Goal: Task Accomplishment & Management: Manage account settings

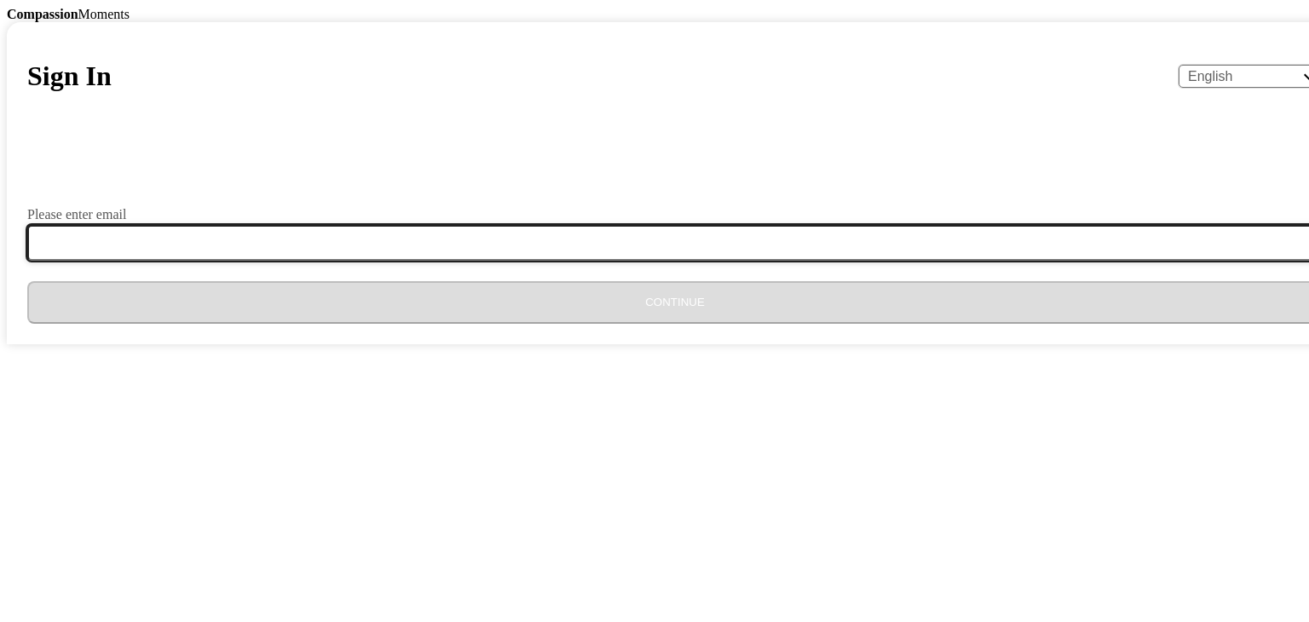
click at [487, 261] on input "Please enter email" at bounding box center [685, 243] width 1316 height 36
type input "[EMAIL_ADDRESS][DOMAIN_NAME]"
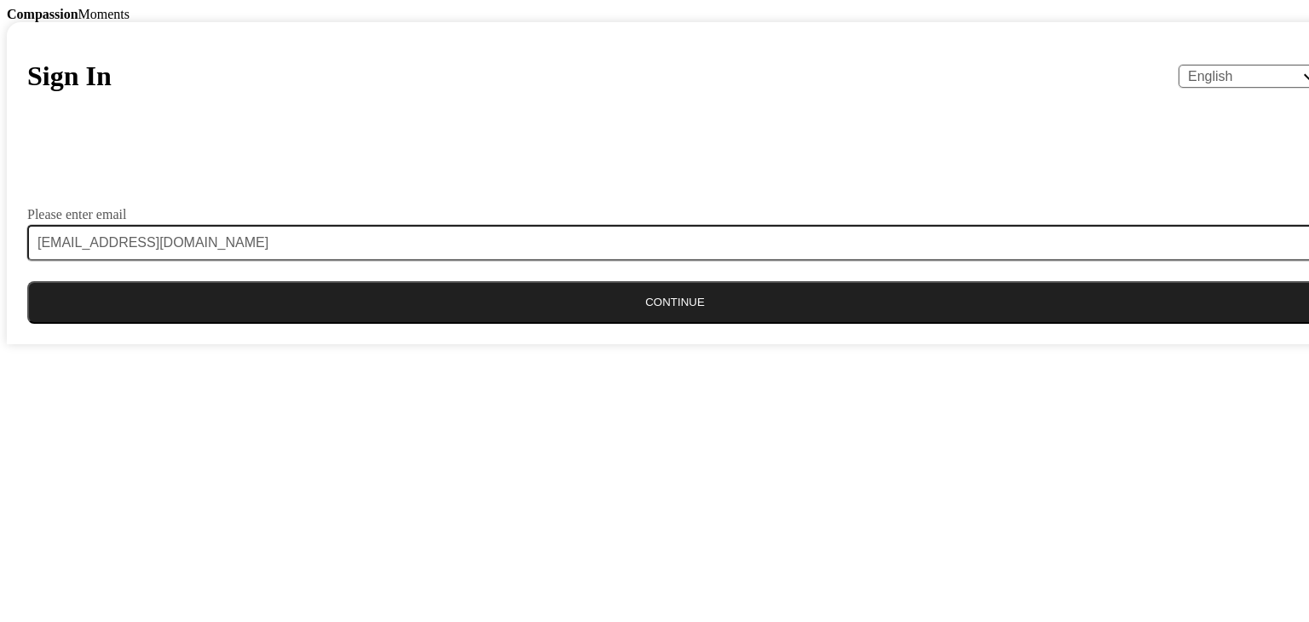
click at [553, 324] on button "Continue" at bounding box center [674, 302] width 1295 height 43
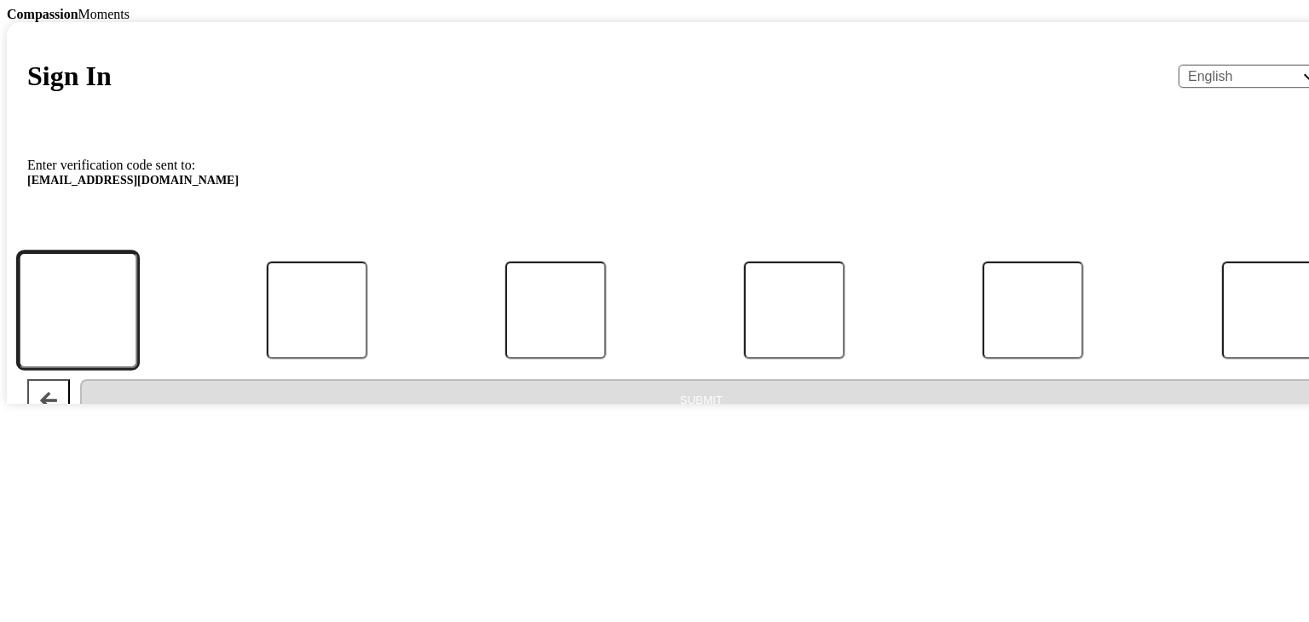
click at [138, 368] on input "Code" at bounding box center [78, 309] width 120 height 117
type input "3"
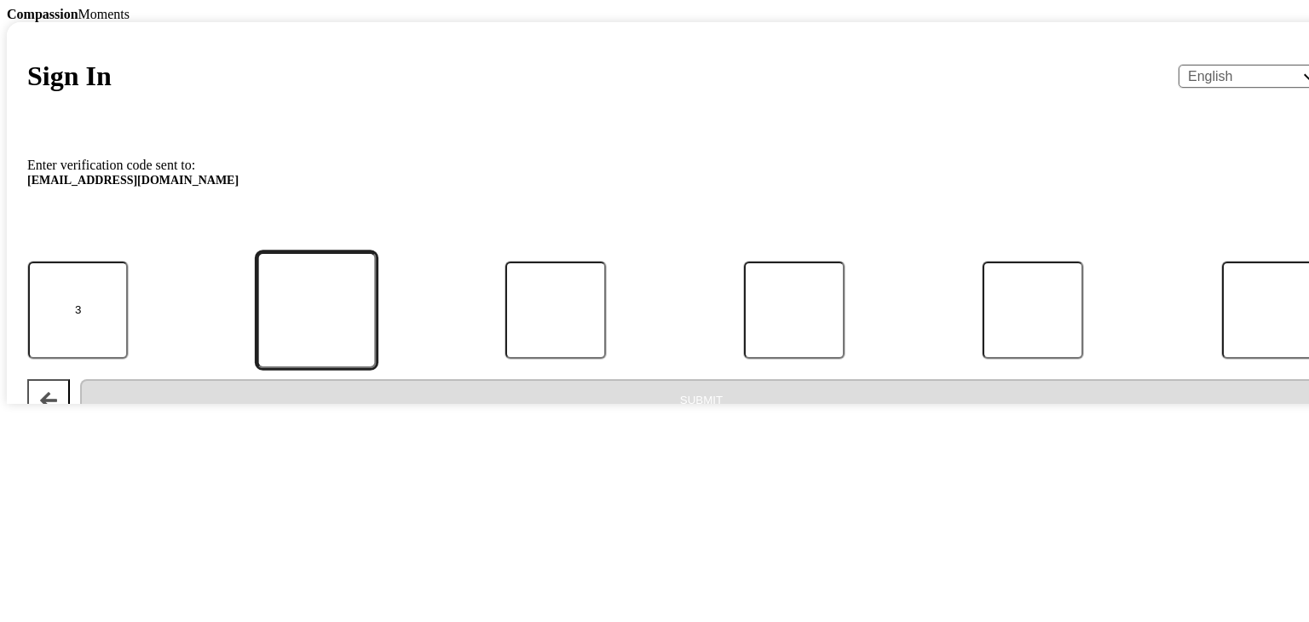
type input "1"
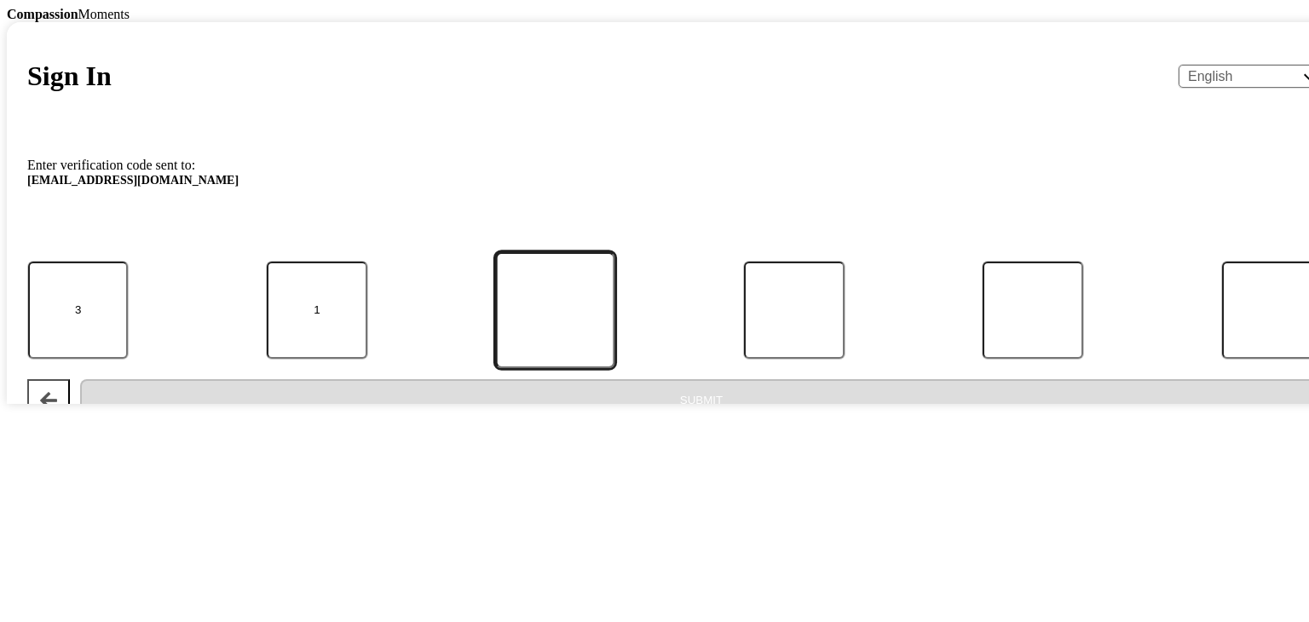
type input "9"
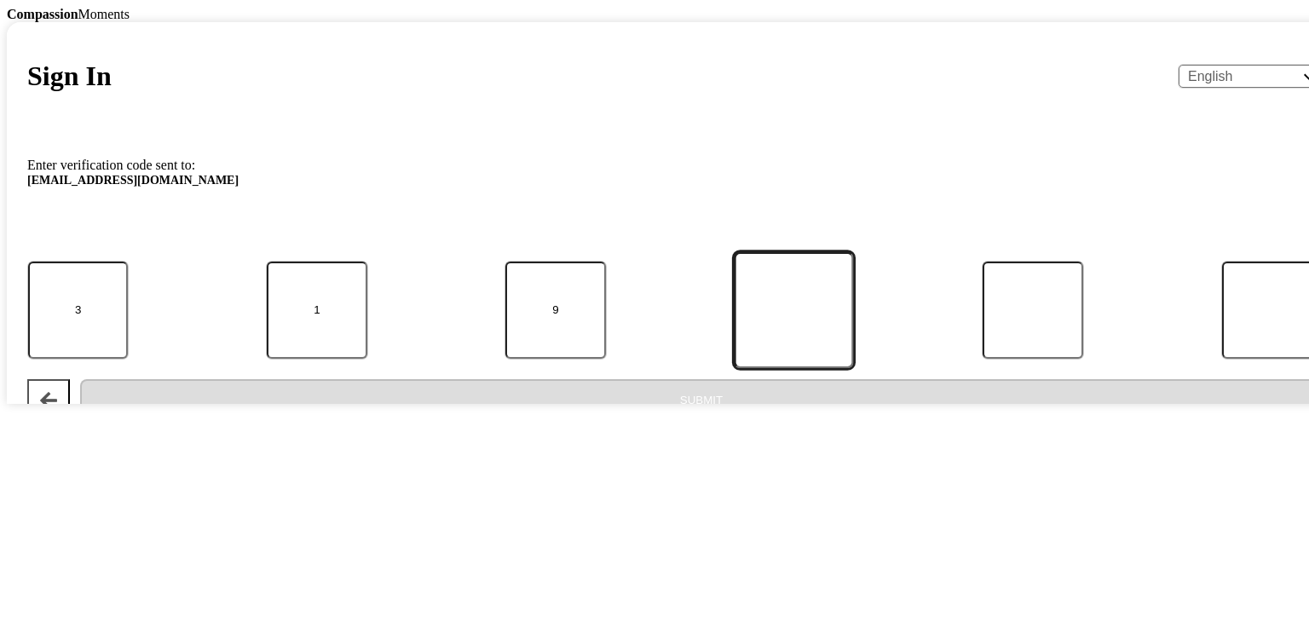
type input "7"
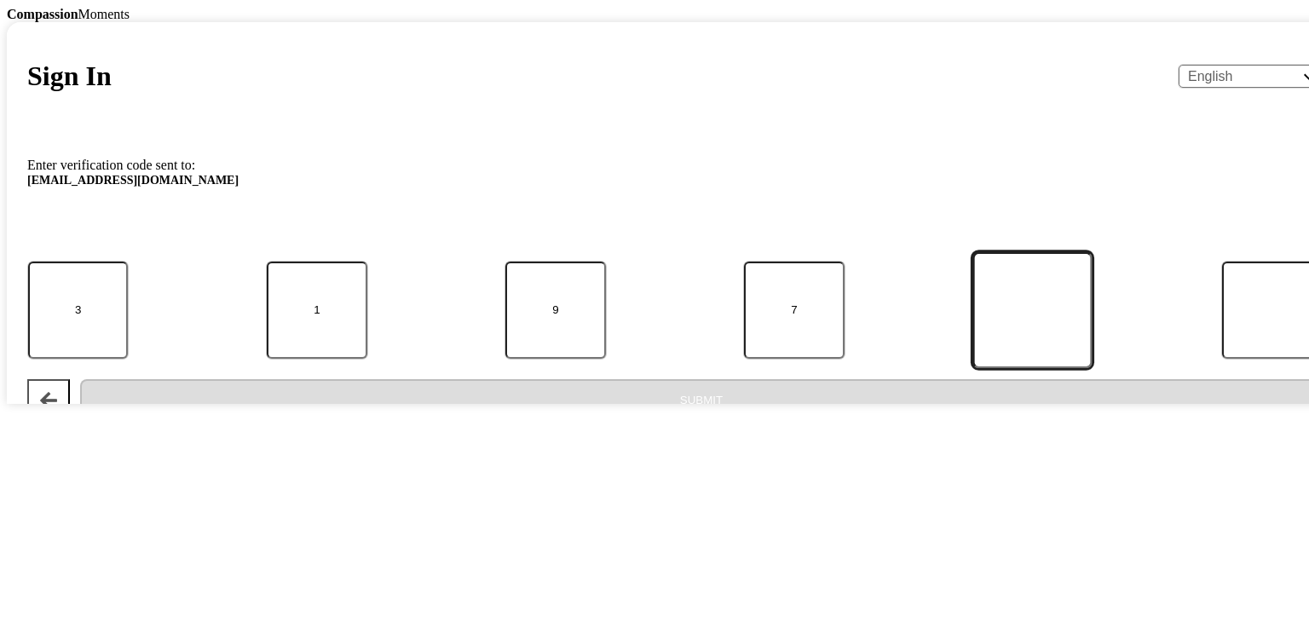
type input "1"
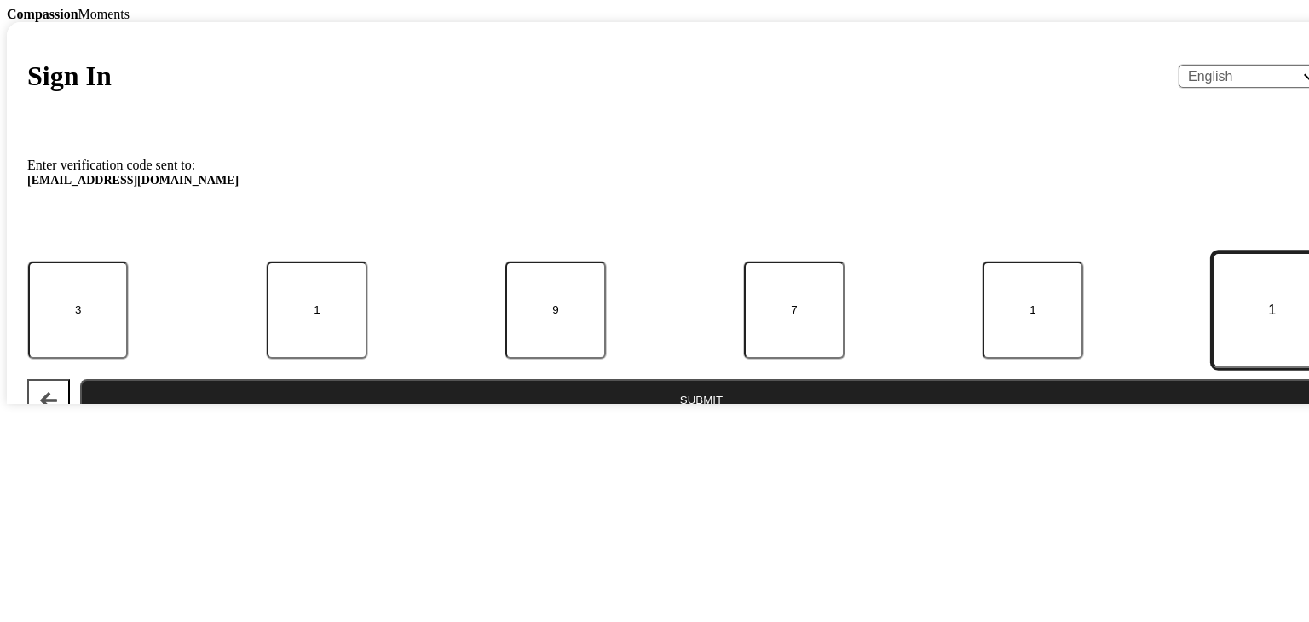
type input "1"
click at [80, 379] on button "Submit" at bounding box center [701, 400] width 1243 height 43
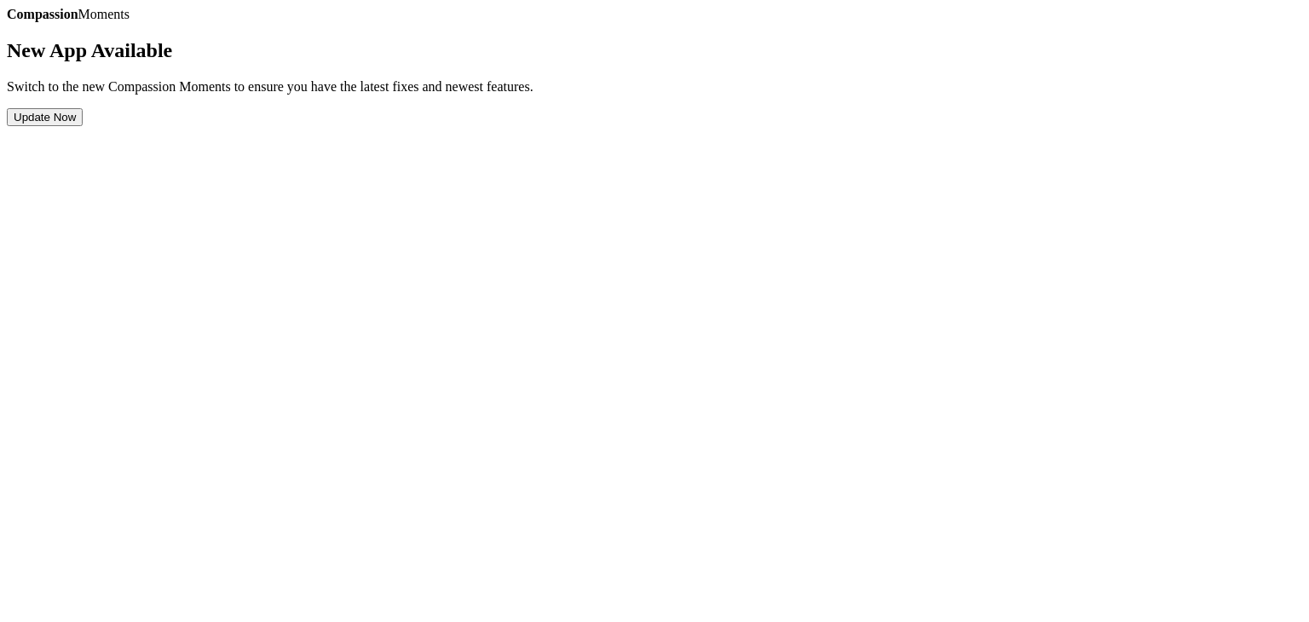
click at [686, 126] on div "Compassion Moments New App Available Switch to the new Compassion Moments to en…" at bounding box center [654, 66] width 1295 height 119
click at [712, 126] on div "Compassion Moments New App Available Switch to the new Compassion Moments to en…" at bounding box center [654, 66] width 1295 height 119
click at [515, 126] on section "New App Available Switch to the new Compassion Moments to ensure you have the l…" at bounding box center [654, 82] width 1295 height 87
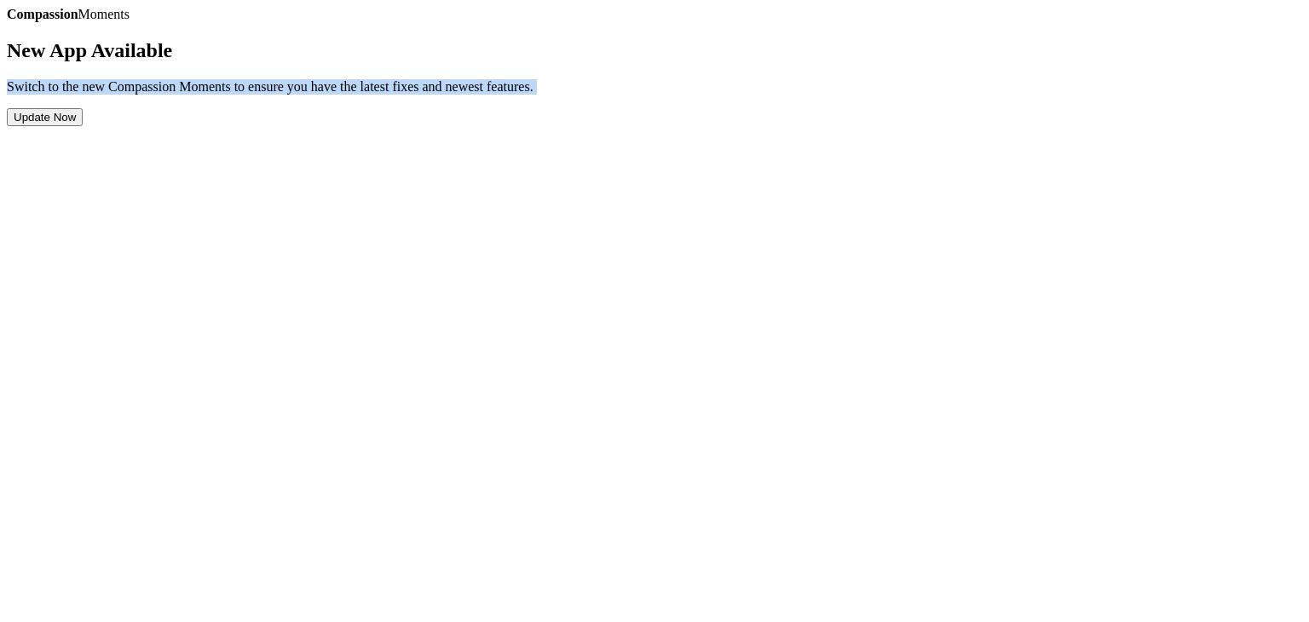
click at [515, 126] on section "New App Available Switch to the new Compassion Moments to ensure you have the l…" at bounding box center [654, 82] width 1295 height 87
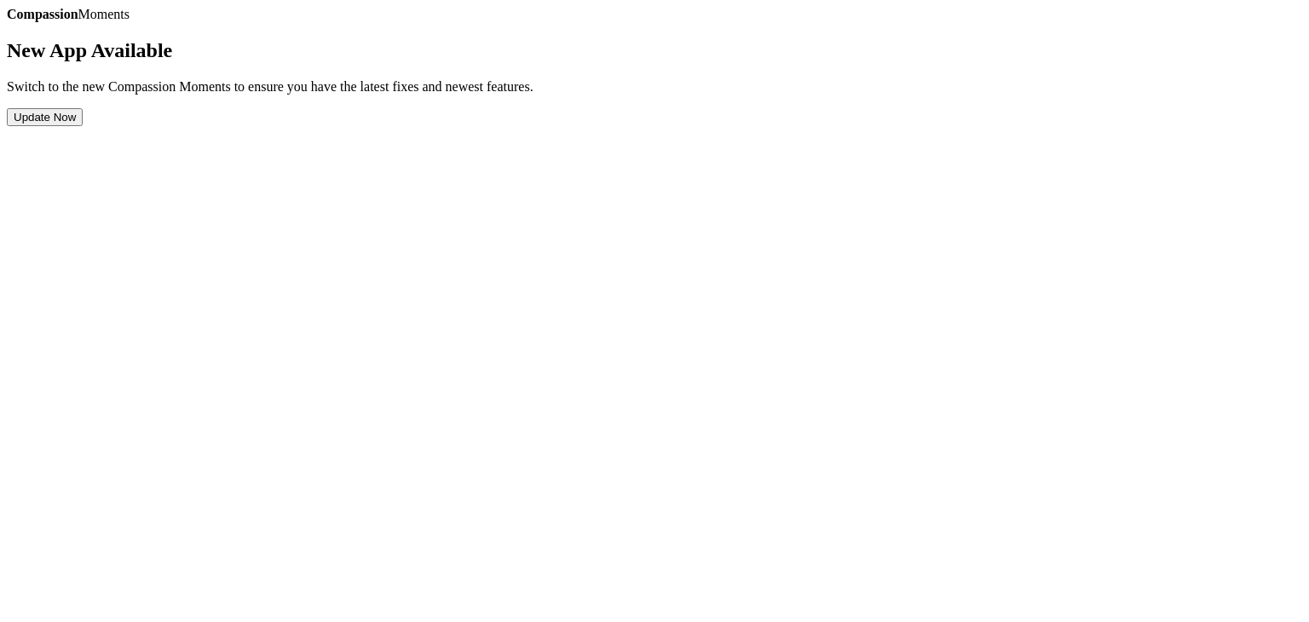
click at [83, 126] on button "Update Now" at bounding box center [45, 117] width 76 height 18
